Goal: Entertainment & Leisure: Consume media (video, audio)

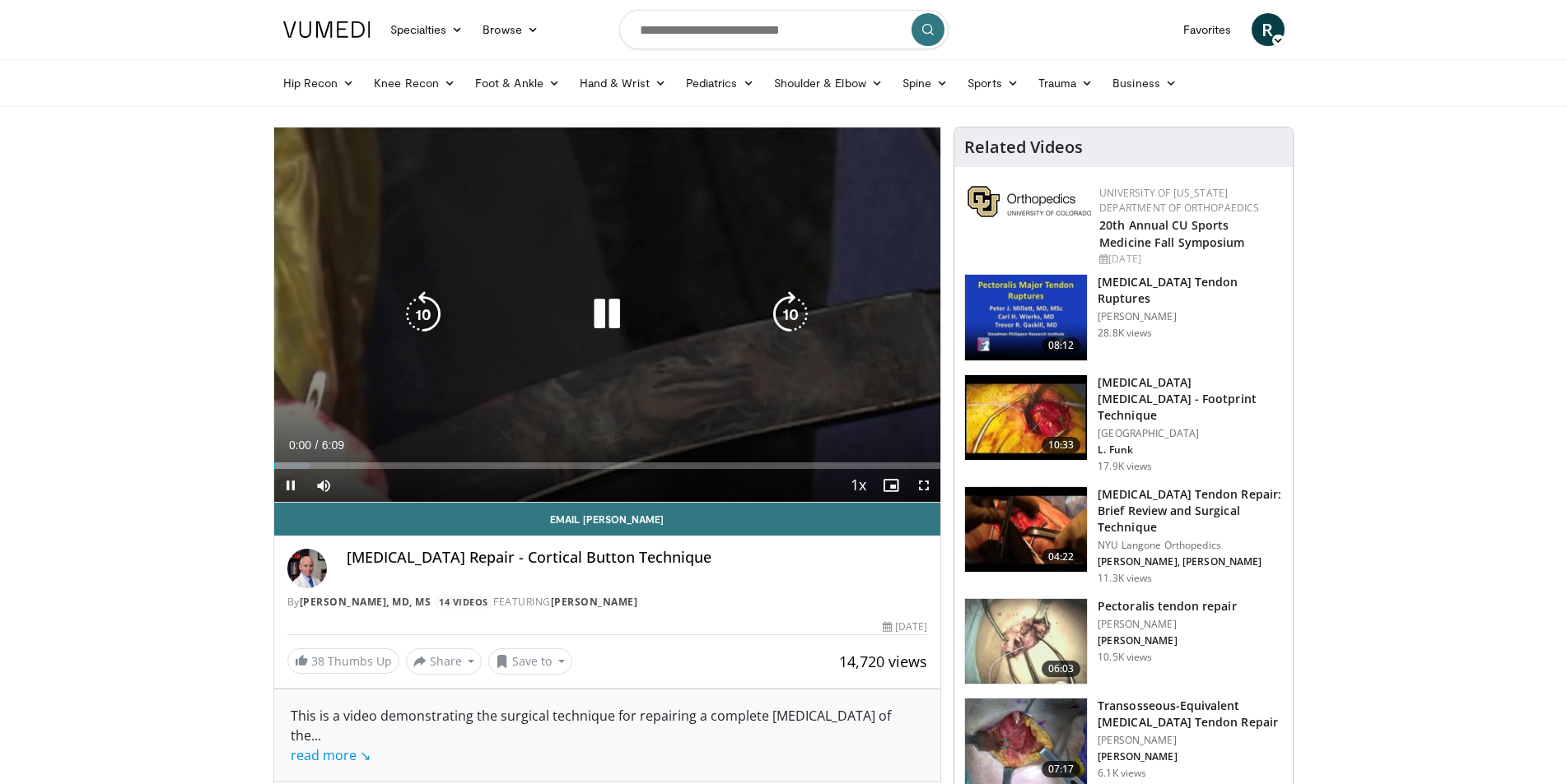
click at [611, 315] on icon "Video Player" at bounding box center [607, 315] width 46 height 46
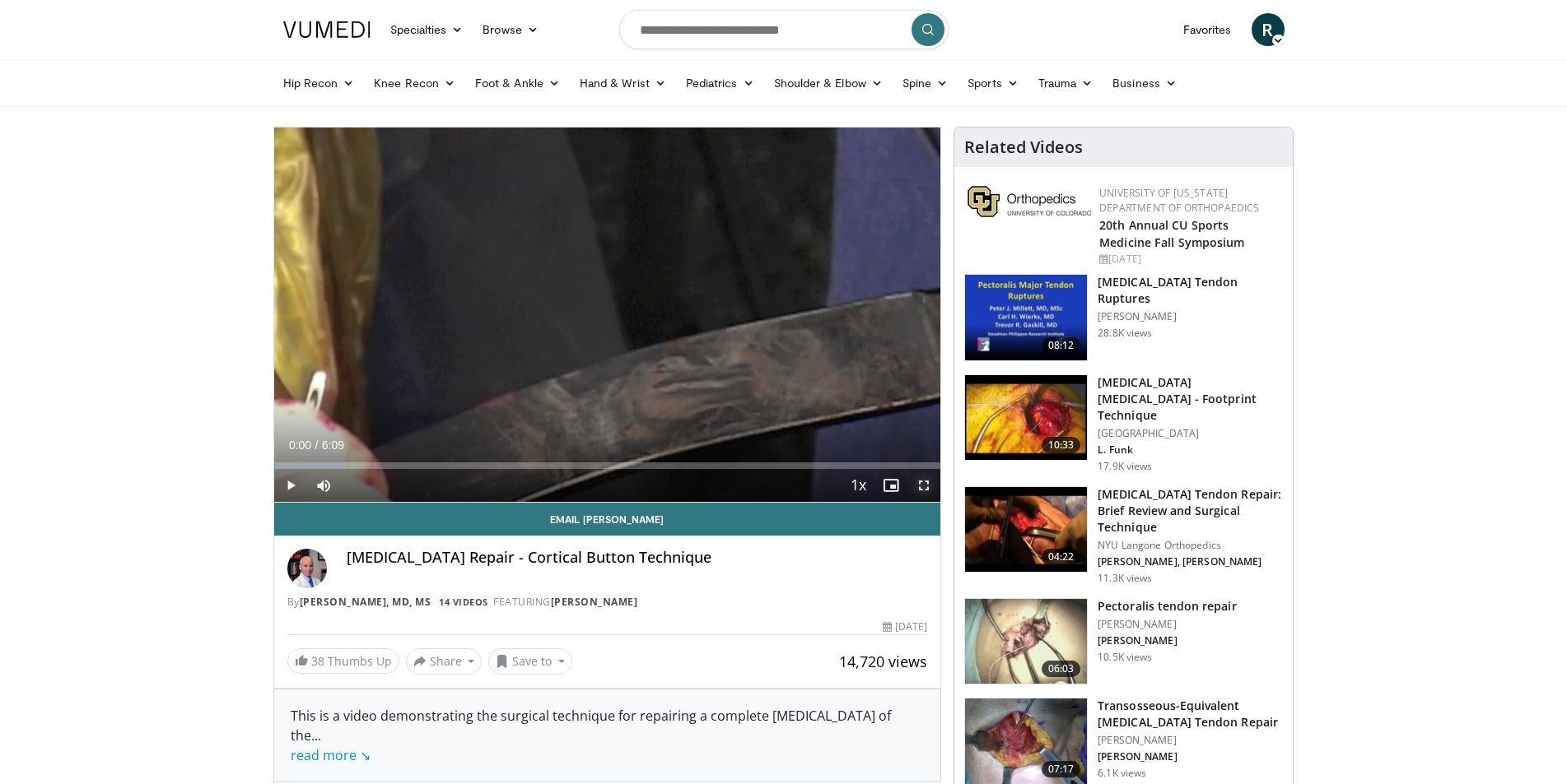
click at [919, 485] on span "Video Player" at bounding box center [924, 486] width 33 height 33
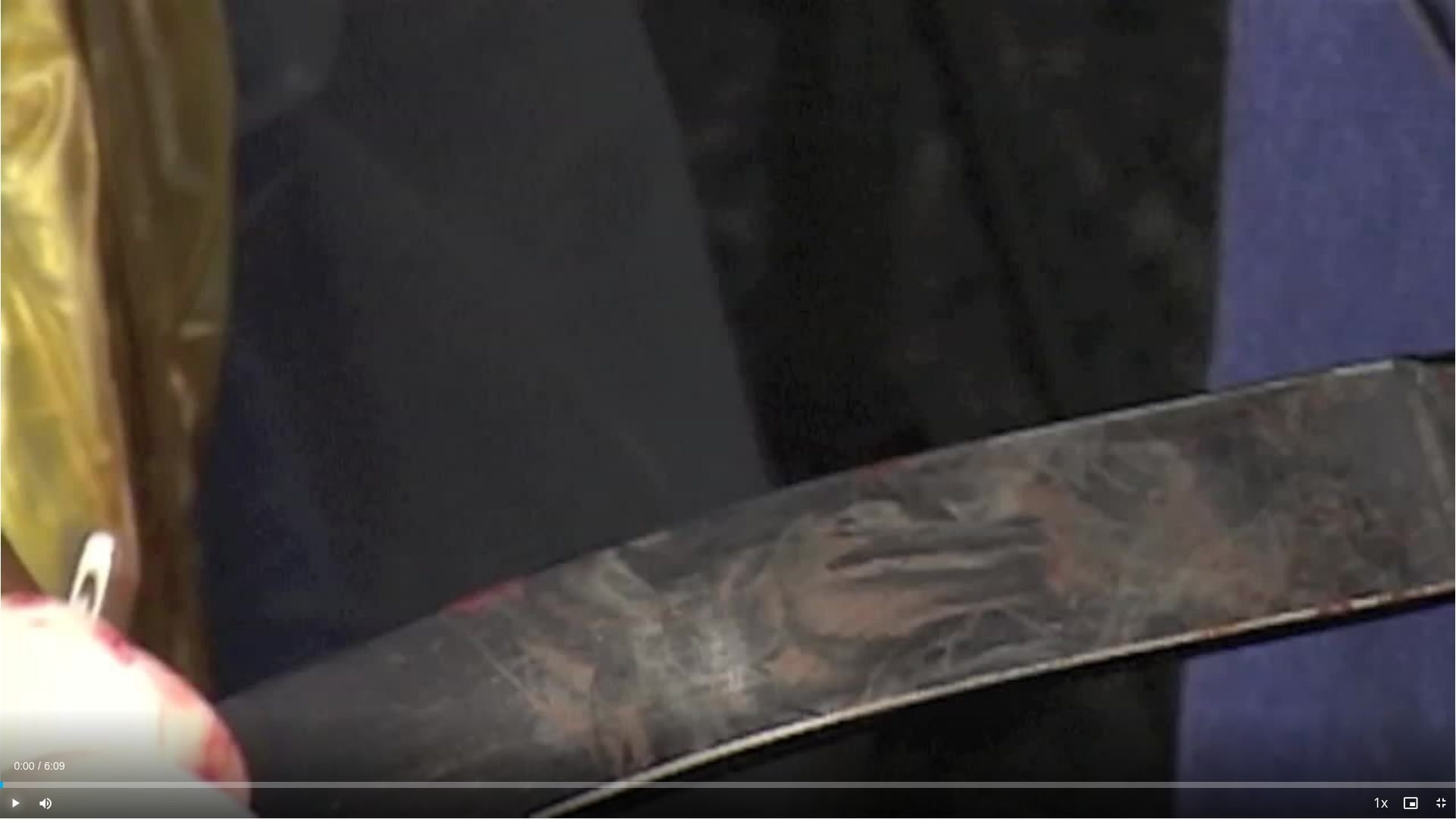
click at [17, 722] on span "Video Player" at bounding box center [15, 804] width 31 height 31
click at [93, 722] on div "67%" at bounding box center [86, 804] width 44 height 5
click at [80, 722] on div "39%" at bounding box center [81, 804] width 2 height 5
click at [70, 722] on div "Volume Level" at bounding box center [73, 804] width 16 height 5
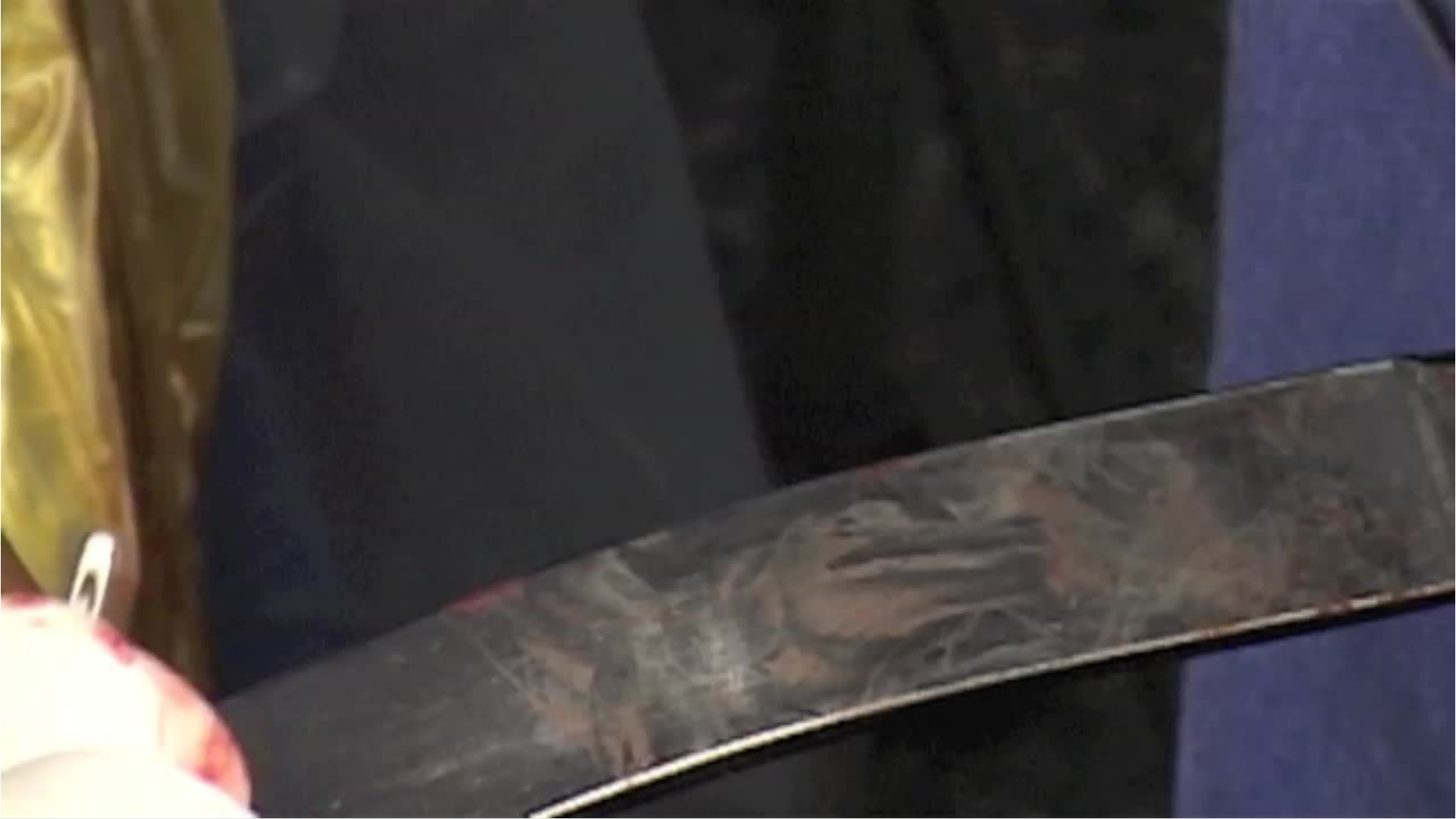
click at [74, 722] on video-js "**********" at bounding box center [728, 410] width 1456 height 819
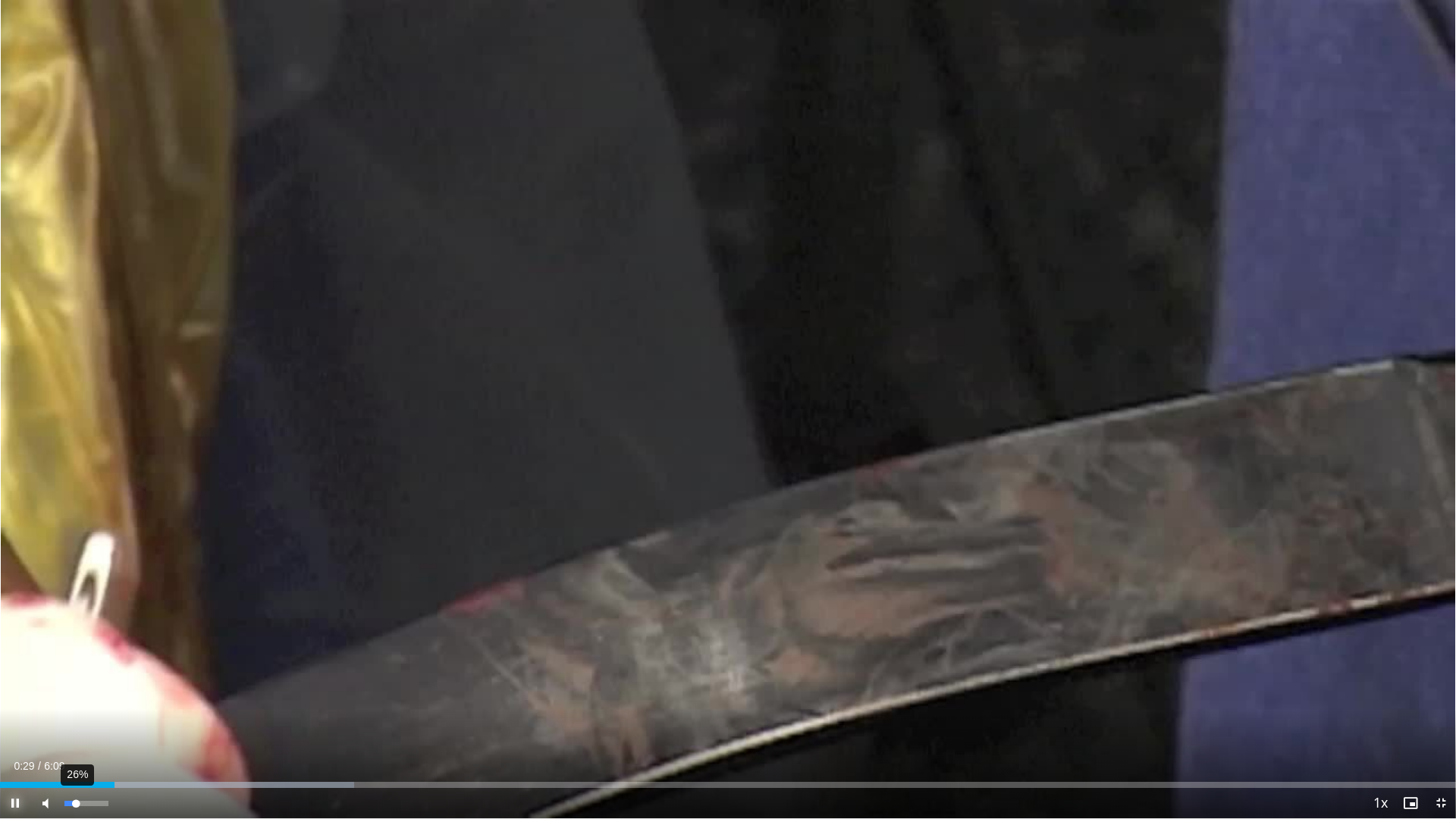
click at [76, 722] on div "Volume Level" at bounding box center [70, 804] width 11 height 5
click at [1442, 722] on span "Video Player" at bounding box center [1441, 804] width 31 height 31
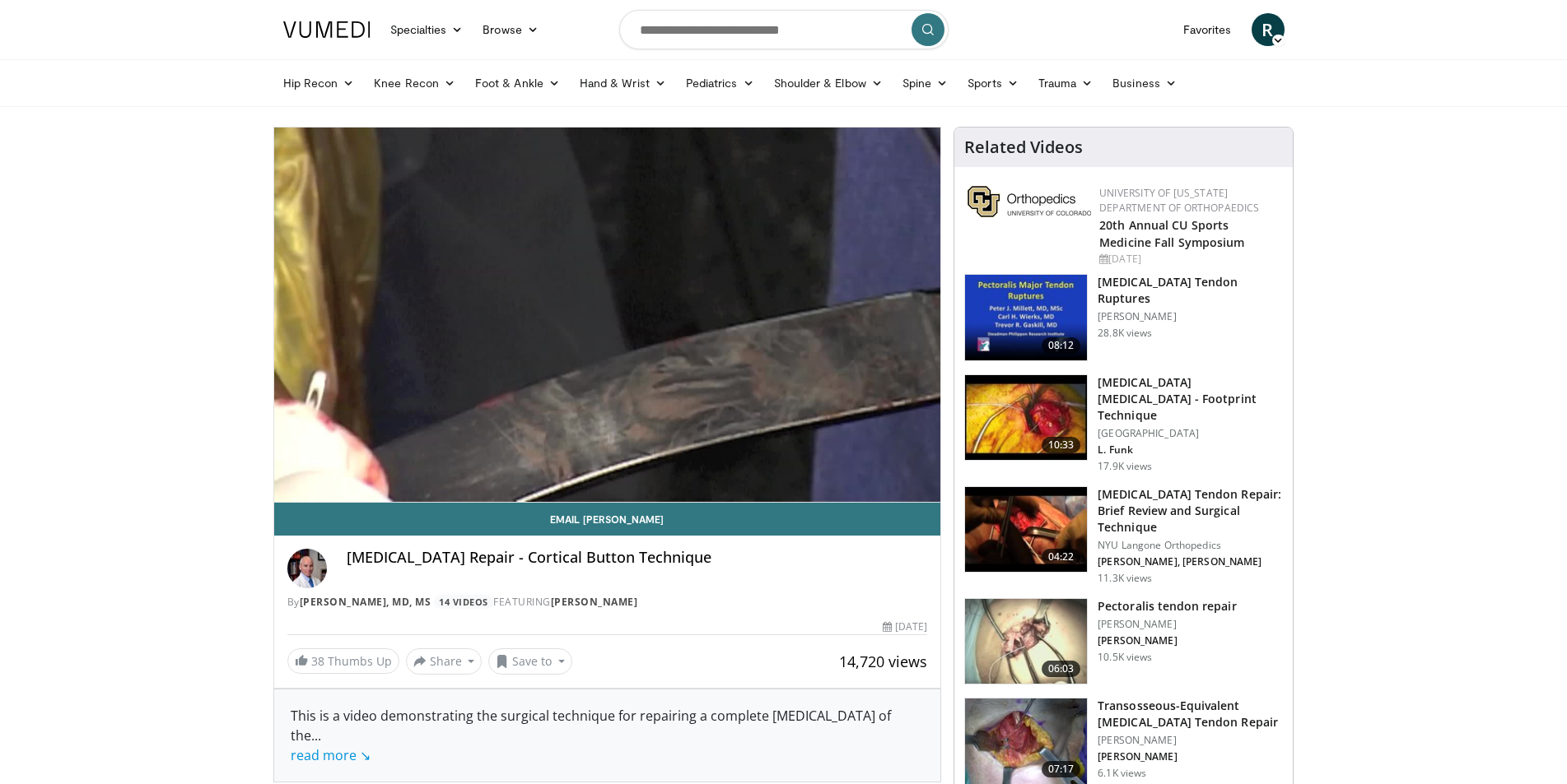
click at [1014, 320] on img at bounding box center [1026, 317] width 122 height 85
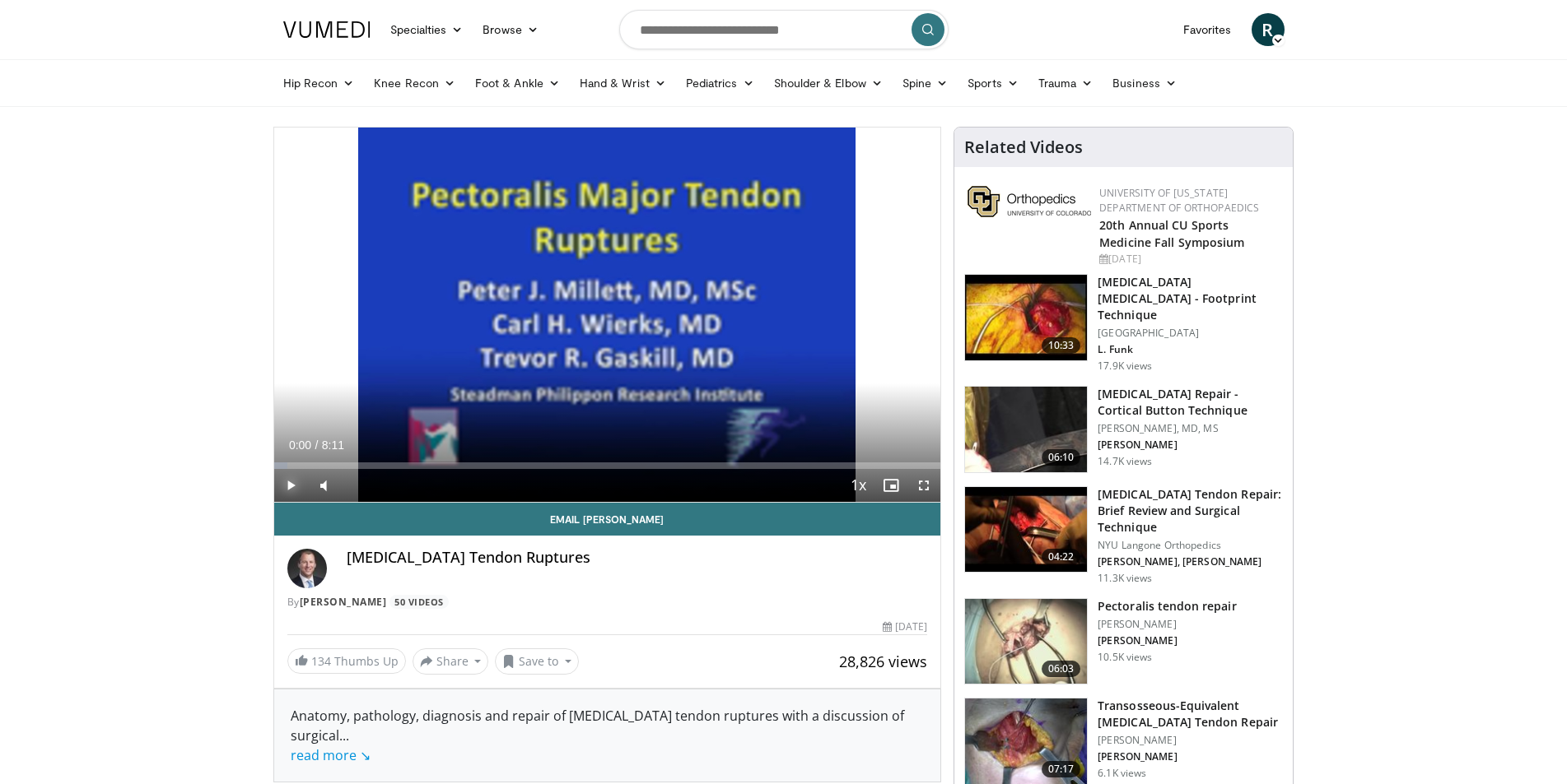
click at [288, 484] on span "Video Player" at bounding box center [291, 486] width 33 height 33
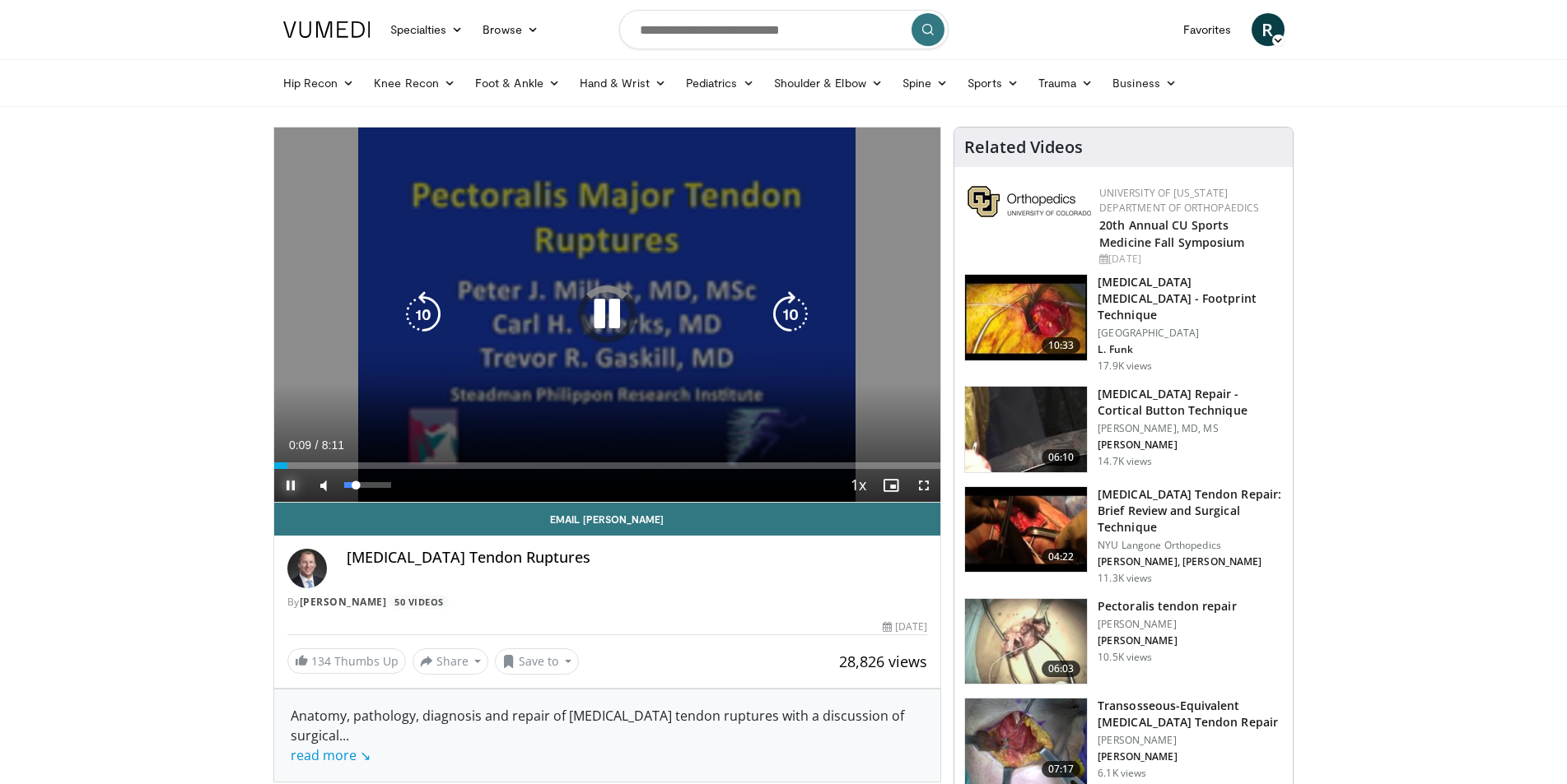
click at [352, 484] on div "Volume Level" at bounding box center [350, 485] width 12 height 6
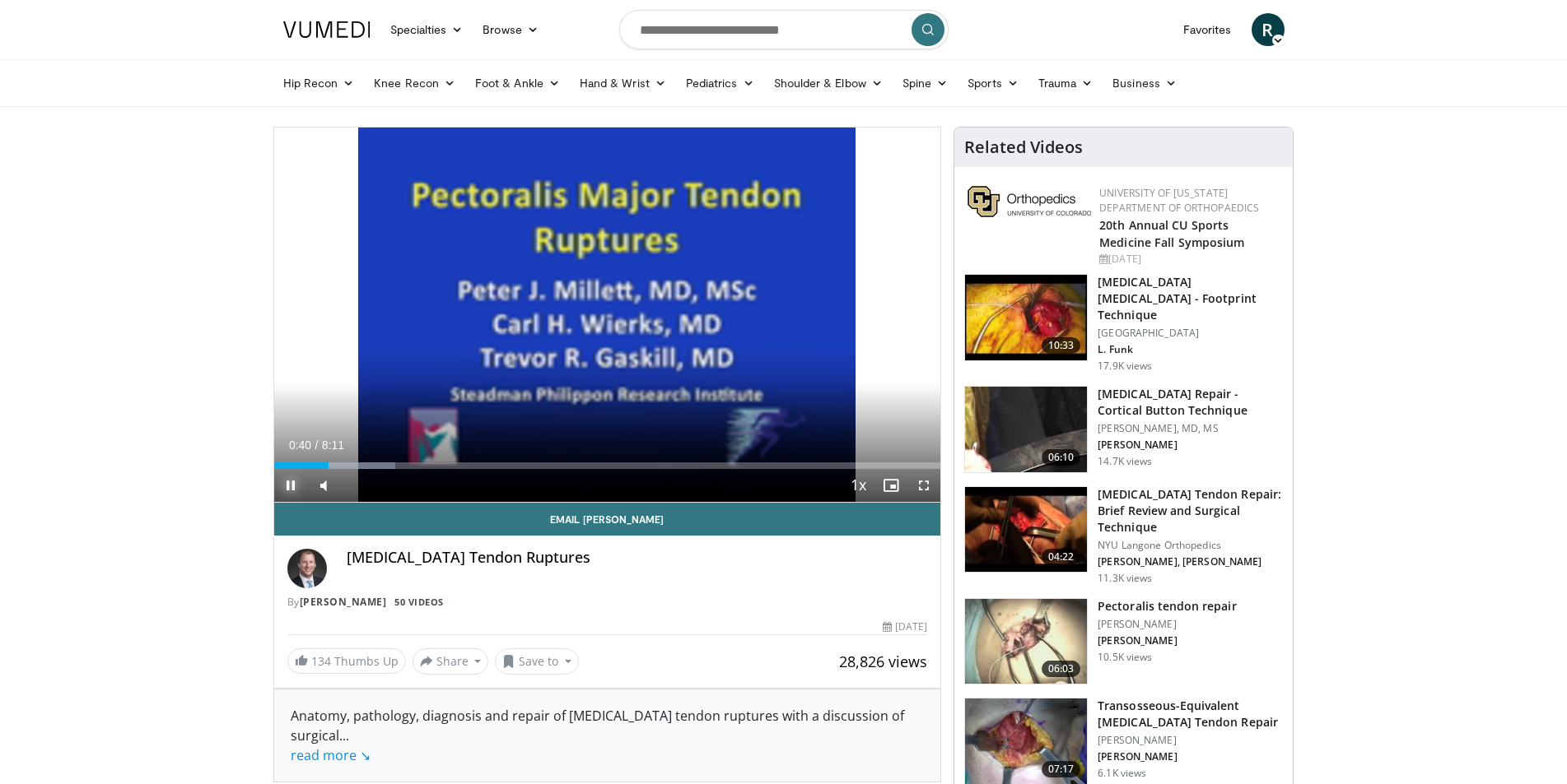
click at [287, 485] on span "Video Player" at bounding box center [291, 486] width 33 height 33
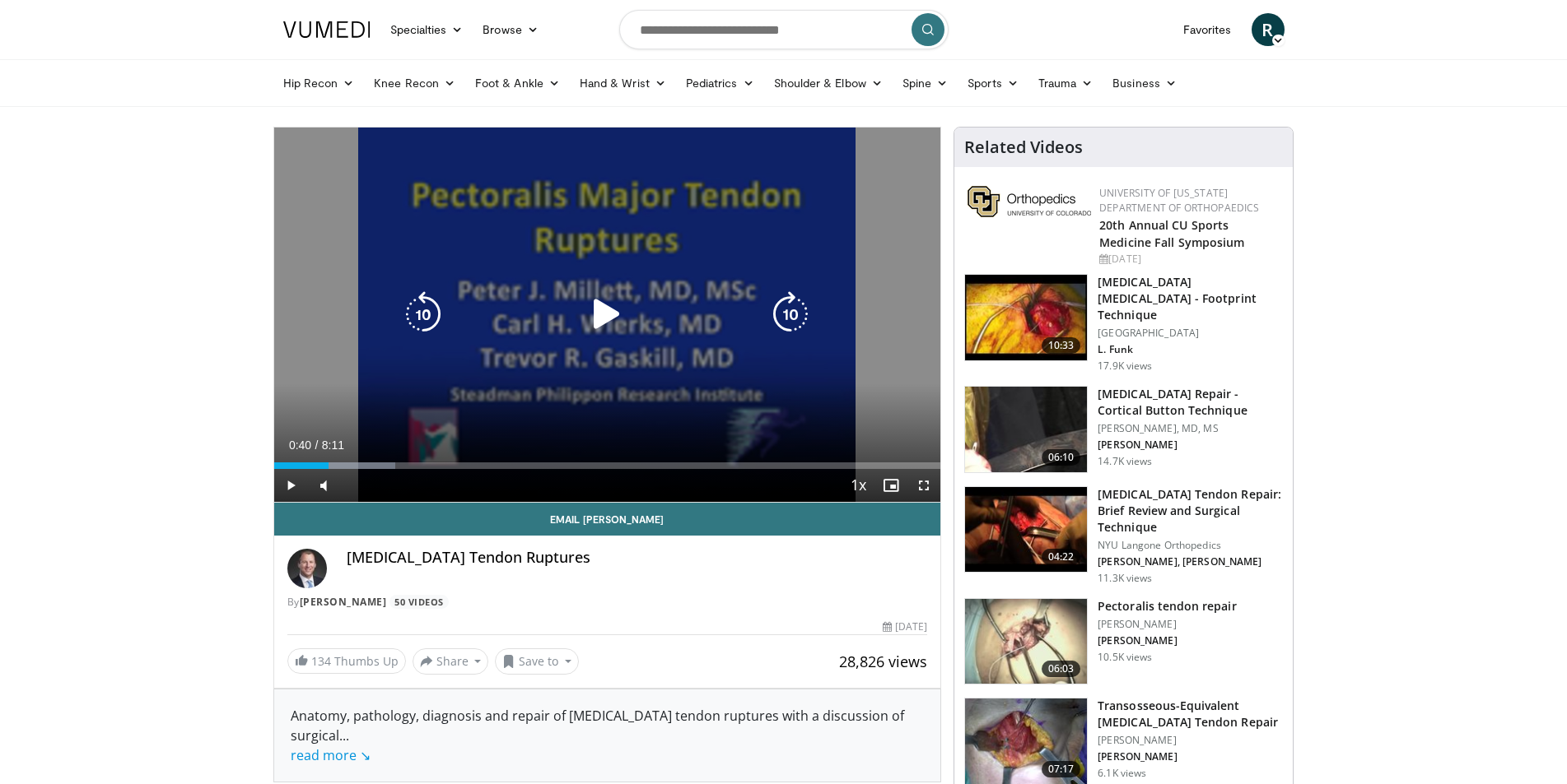
click at [307, 353] on div "10 seconds Tap to unmute" at bounding box center [608, 315] width 667 height 375
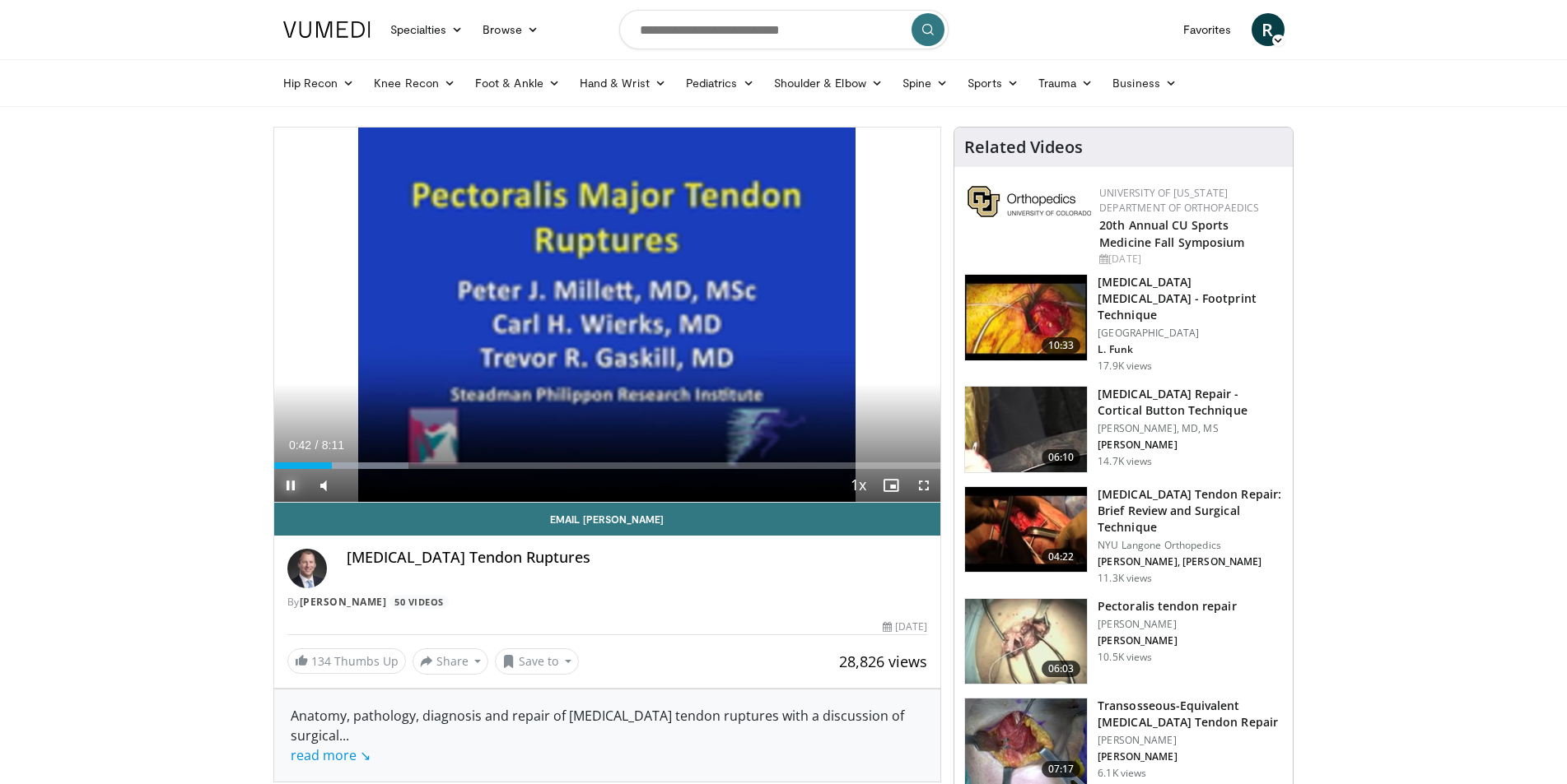
click at [290, 488] on span "Video Player" at bounding box center [291, 486] width 33 height 33
click at [294, 486] on span "Video Player" at bounding box center [291, 486] width 33 height 33
click at [293, 483] on video-js "**********" at bounding box center [608, 315] width 667 height 375
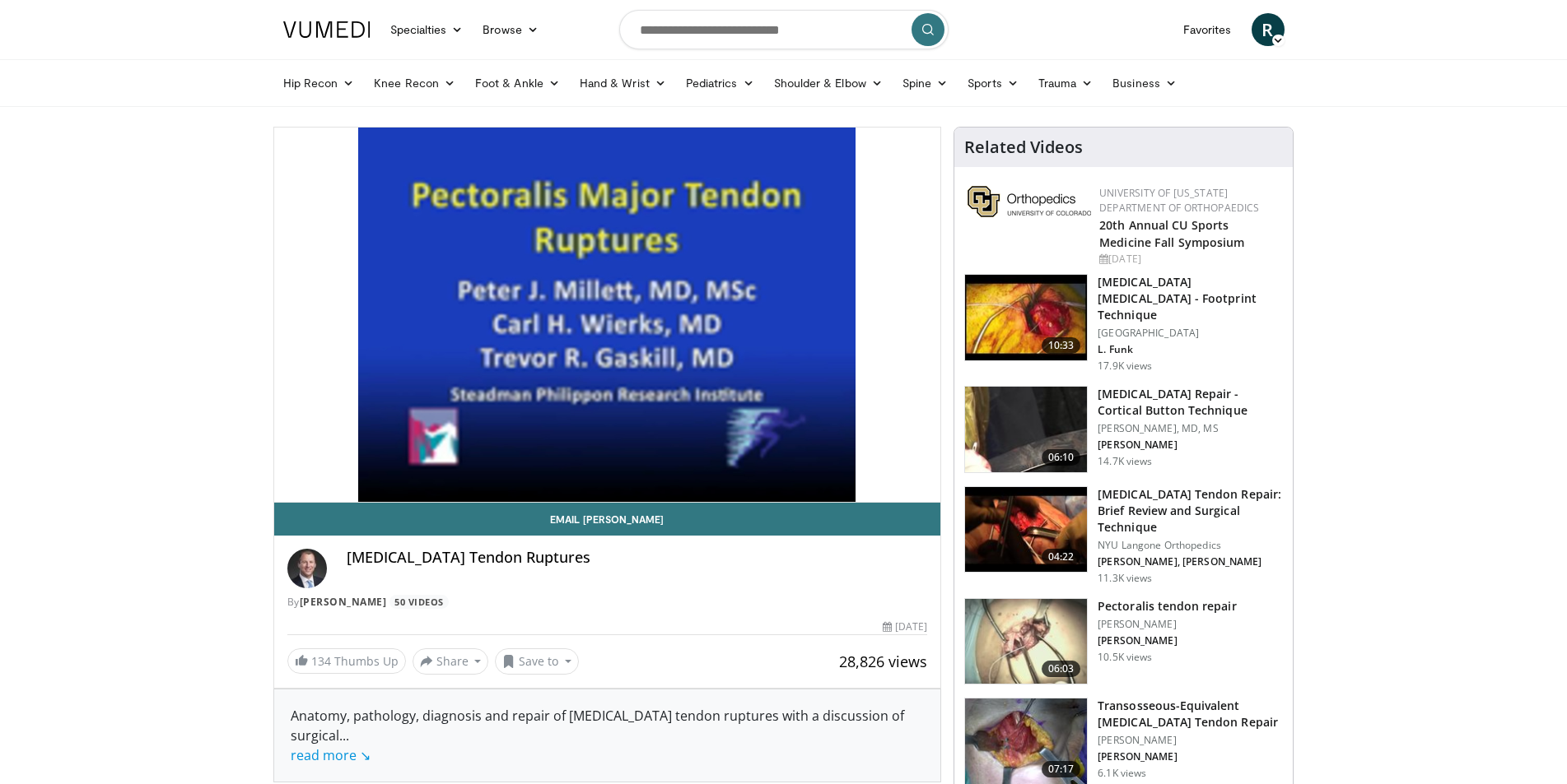
click at [287, 488] on video-js "**********" at bounding box center [608, 315] width 667 height 375
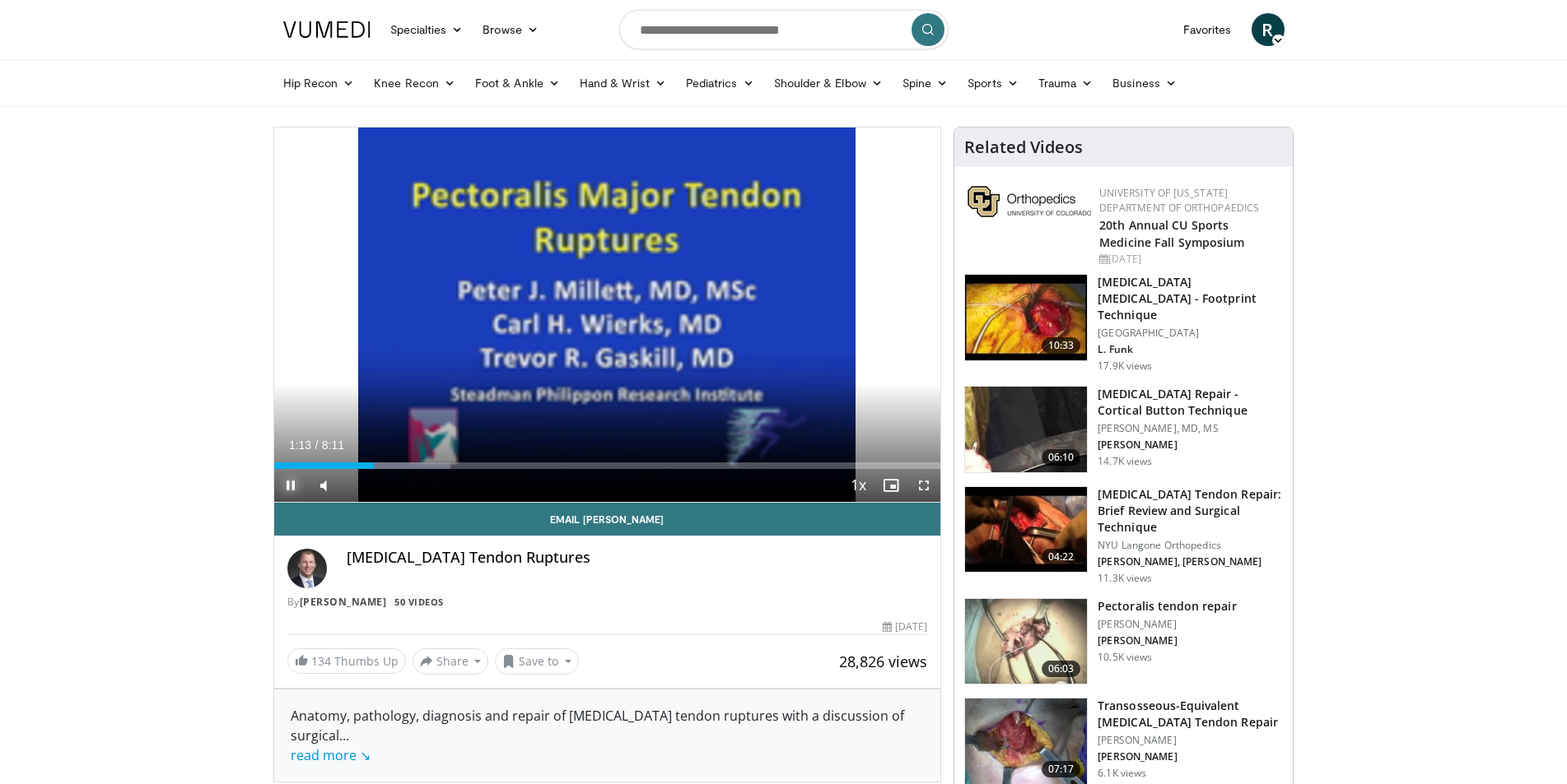
click at [287, 486] on span "Video Player" at bounding box center [291, 486] width 33 height 33
click at [287, 486] on video-js "**********" at bounding box center [608, 315] width 667 height 375
click at [291, 488] on span "Video Player" at bounding box center [291, 486] width 33 height 33
click at [371, 467] on div "Progress Bar" at bounding box center [372, 466] width 2 height 6
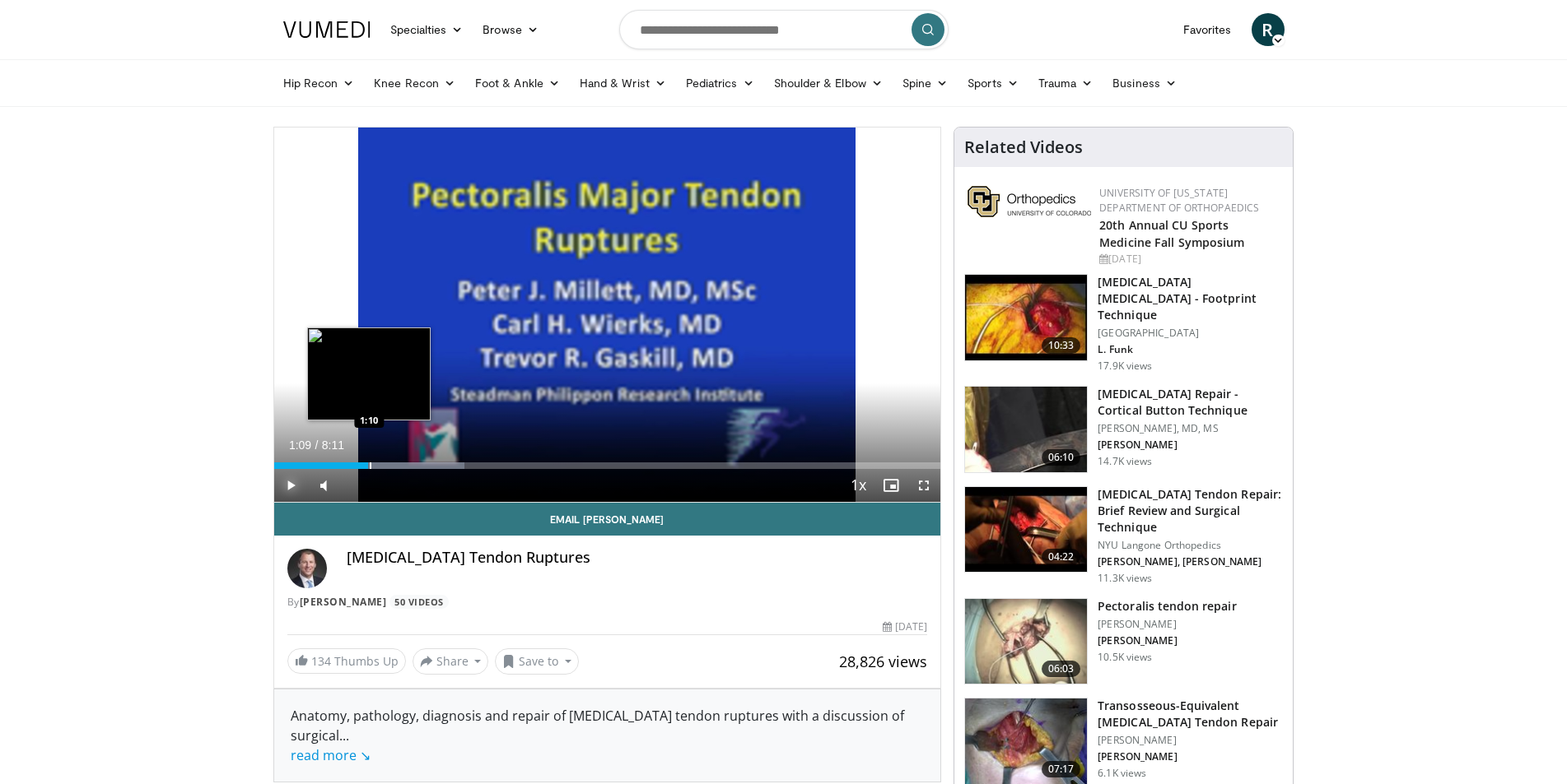
click at [370, 467] on div "Progress Bar" at bounding box center [370, 466] width 2 height 6
click at [367, 467] on div "Progress Bar" at bounding box center [368, 466] width 2 height 6
click at [289, 481] on span "Video Player" at bounding box center [291, 486] width 33 height 33
click at [344, 465] on div "0:51" at bounding box center [309, 466] width 70 height 6
click at [291, 486] on span "Video Player" at bounding box center [291, 486] width 33 height 33
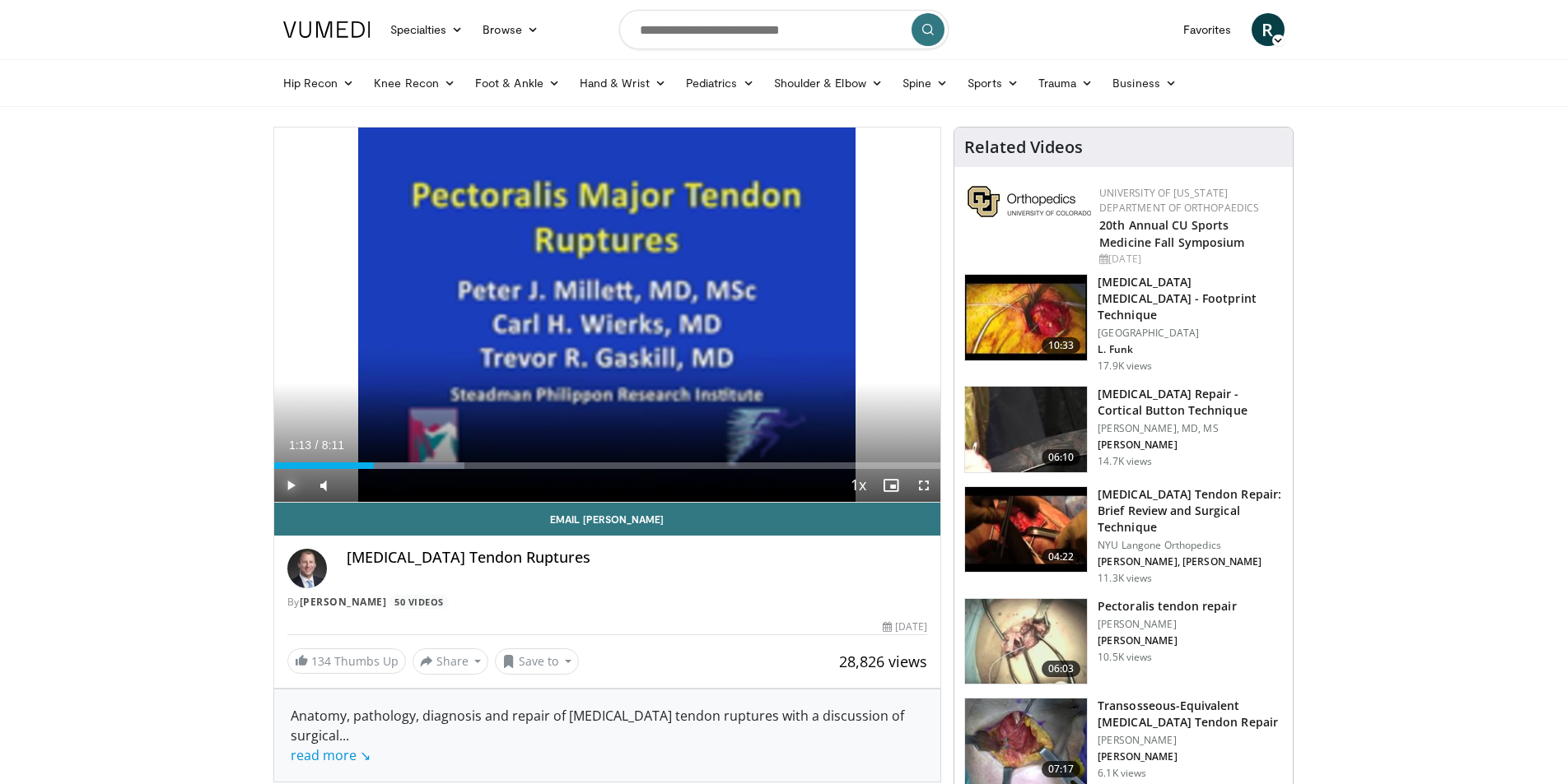
click at [291, 486] on span "Video Player" at bounding box center [291, 486] width 33 height 33
click at [362, 467] on div "Progress Bar" at bounding box center [363, 466] width 2 height 6
click at [289, 485] on span "Video Player" at bounding box center [291, 486] width 33 height 33
